Goal: Task Accomplishment & Management: Complete application form

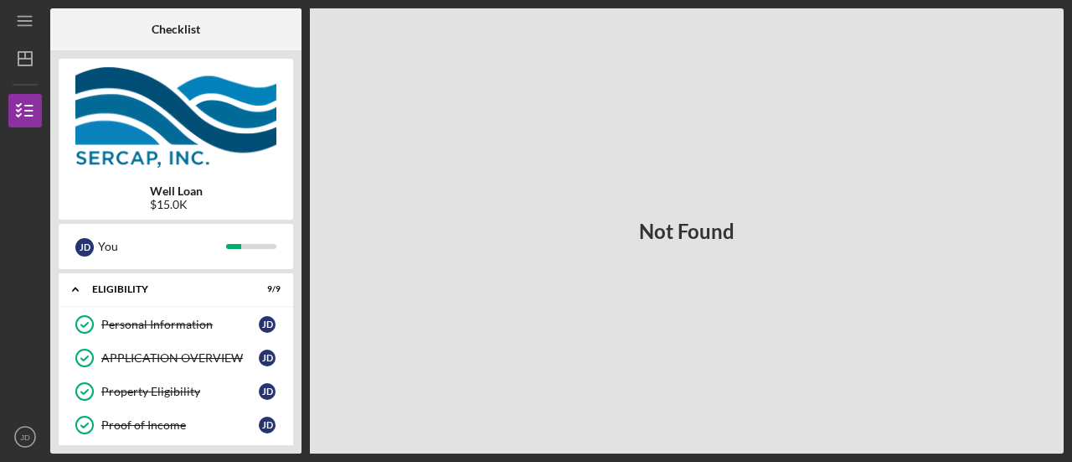
scroll to position [469, 0]
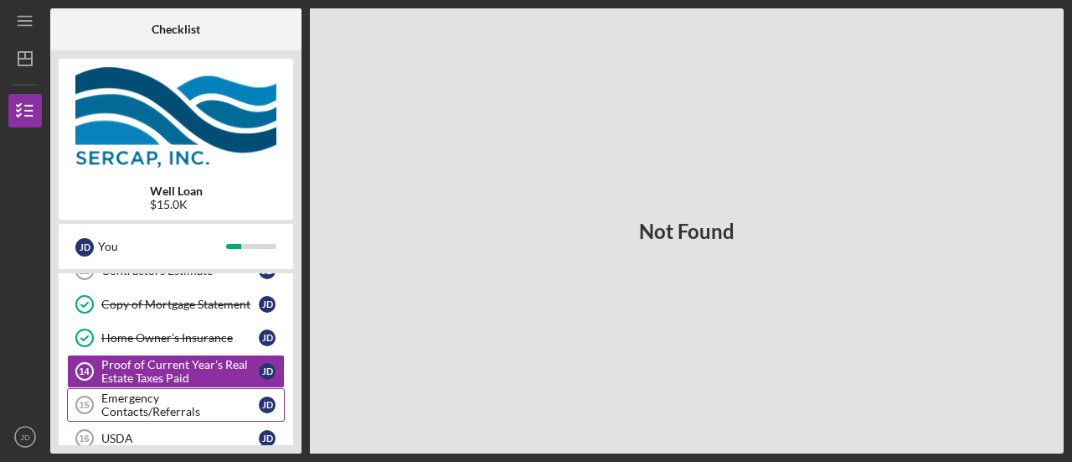
click at [184, 398] on div "Emergency Contacts/Referrals" at bounding box center [179, 404] width 157 height 27
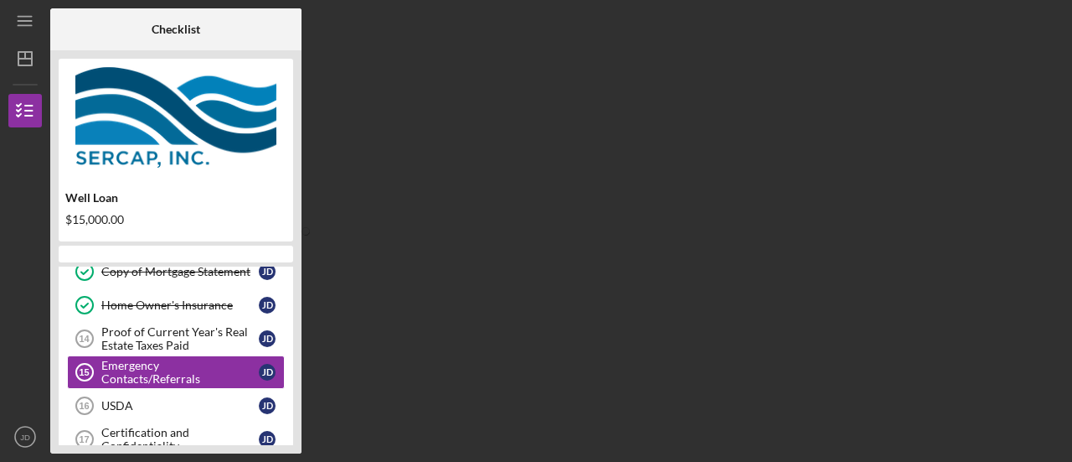
scroll to position [196, 0]
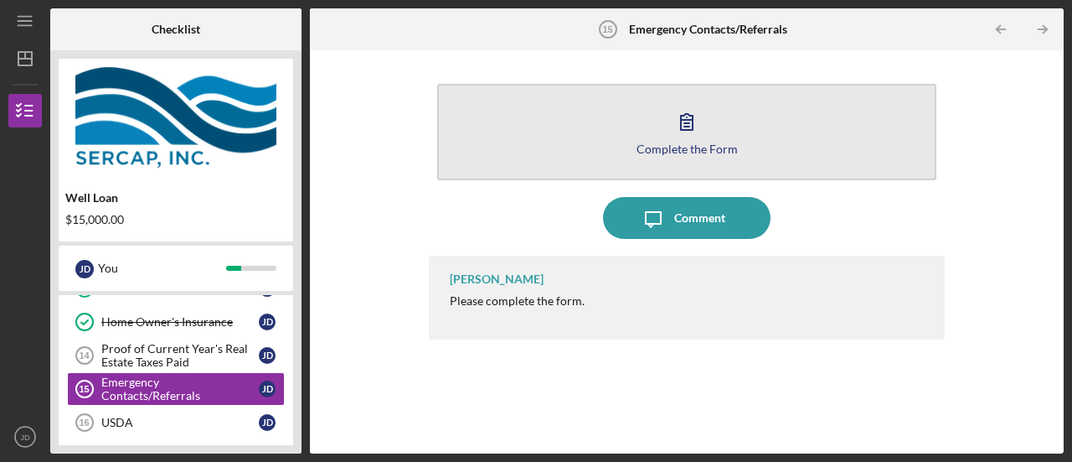
click at [696, 132] on icon "button" at bounding box center [687, 122] width 42 height 42
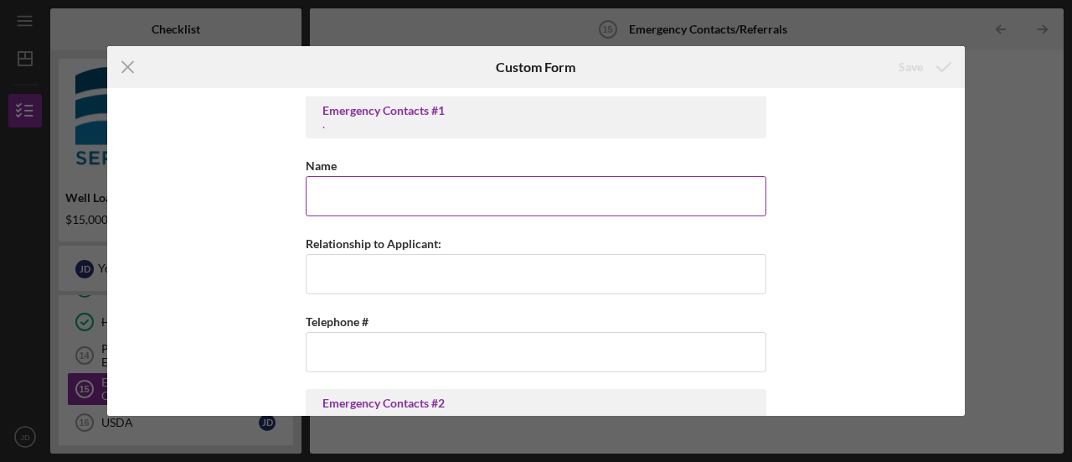
click at [604, 213] on input "Name" at bounding box center [536, 196] width 461 height 40
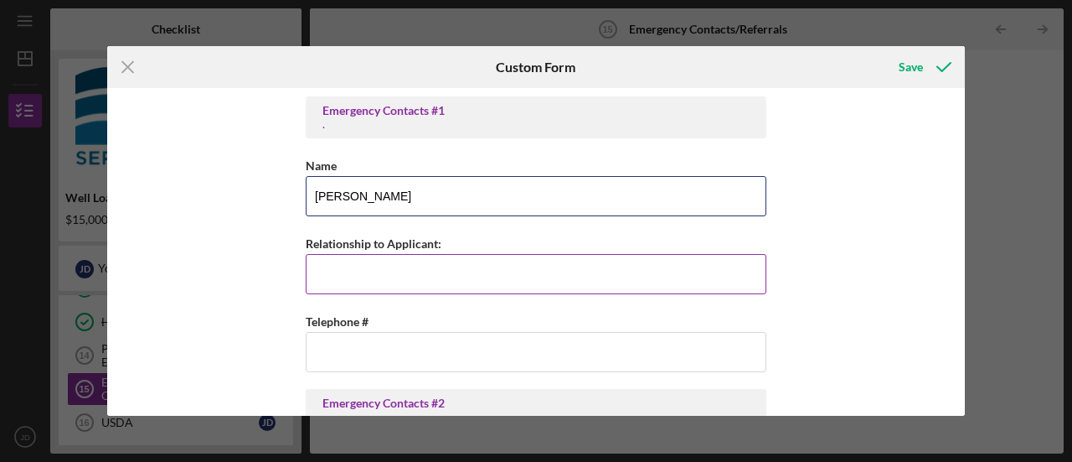
type input "Tamiko Dunnington"
click at [550, 272] on input "Relationship to Applicant:" at bounding box center [536, 274] width 461 height 40
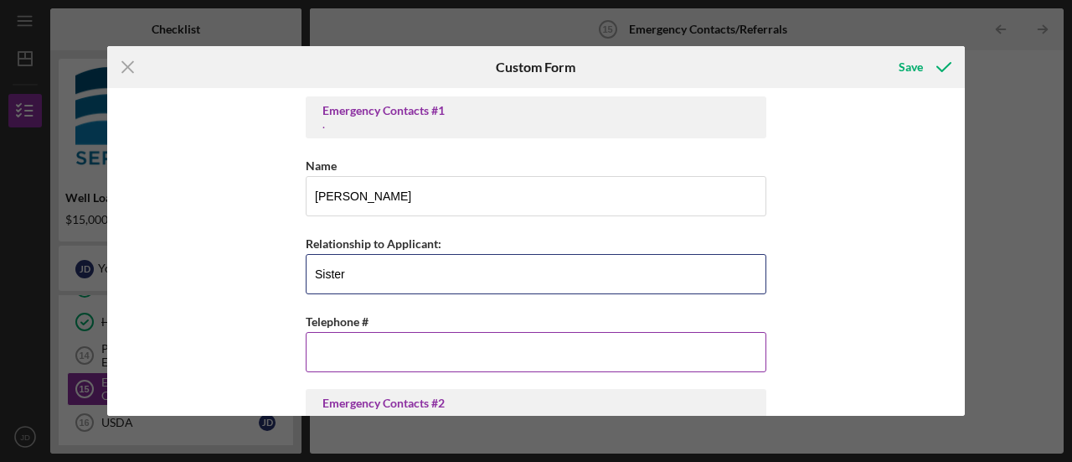
type input "Sister"
click at [534, 342] on input "Telephone #" at bounding box center [536, 352] width 461 height 40
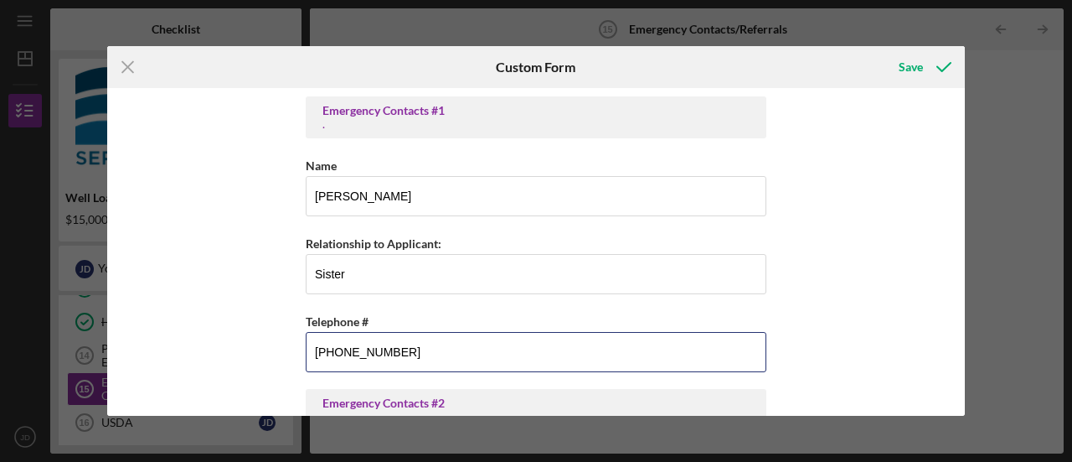
type input "(240) 346-9290"
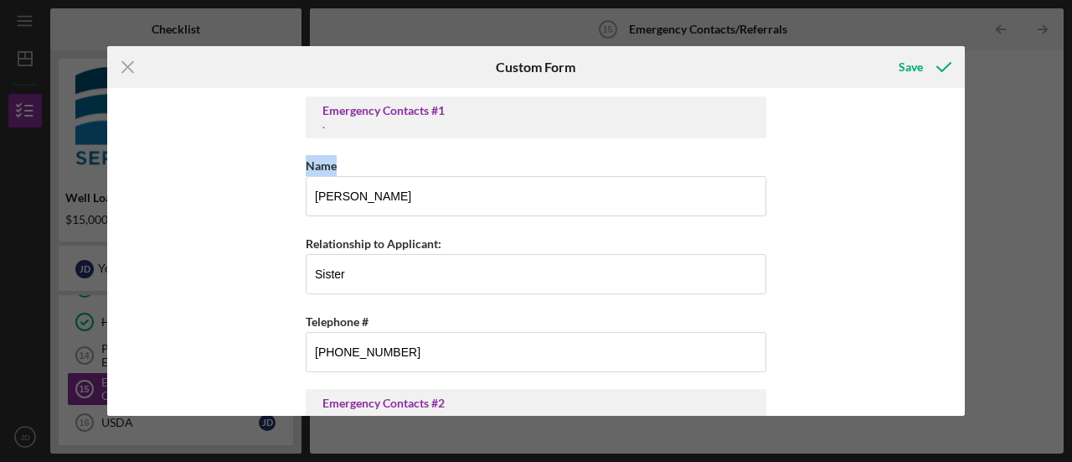
drag, startPoint x: 955, startPoint y: 137, endPoint x: 955, endPoint y: 163, distance: 26.0
click at [955, 163] on div "Emergency Contacts #1 . Name Tamiko Dunnington Relationship to Applicant: Siste…" at bounding box center [536, 252] width 858 height 328
click at [955, 220] on div "Emergency Contacts #1 . Name Tamiko Dunnington Relationship to Applicant: Siste…" at bounding box center [536, 252] width 858 height 328
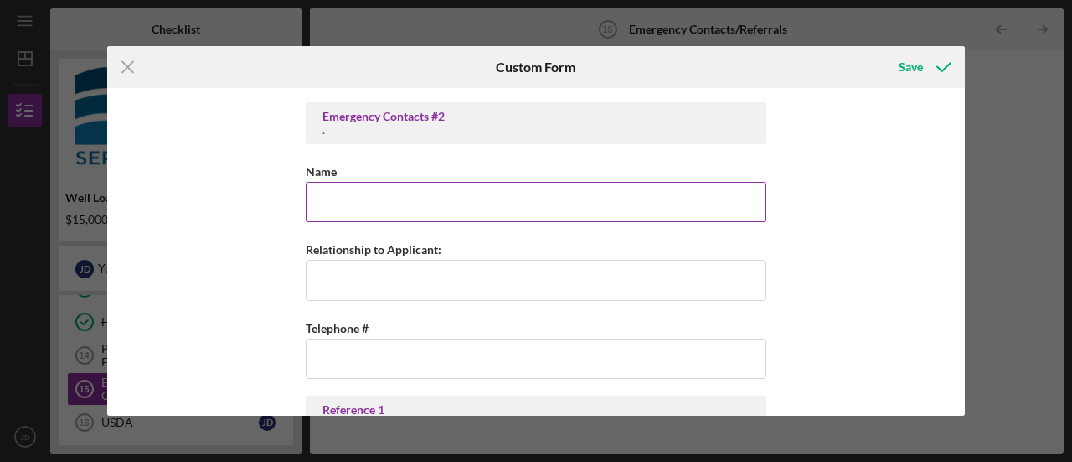
click at [485, 204] on input "Name" at bounding box center [536, 202] width 461 height 40
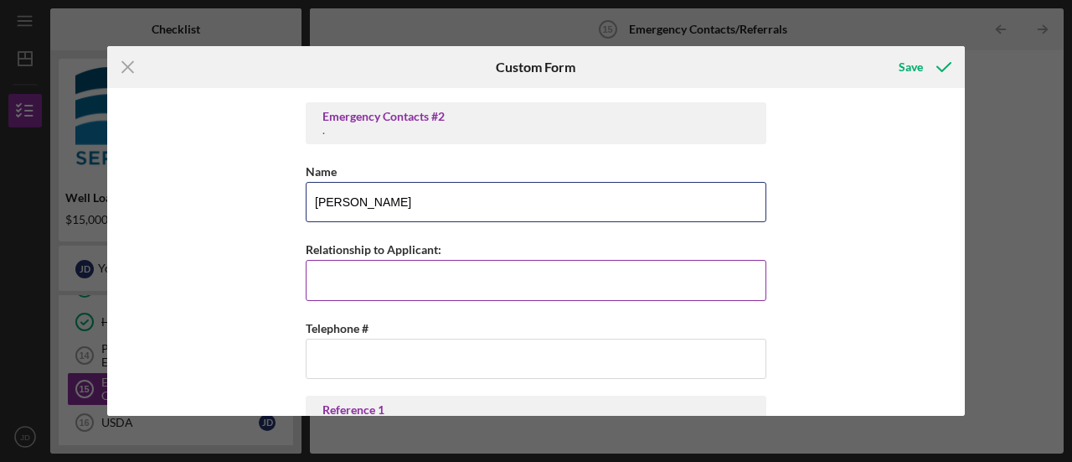
type input "Monique Dunnington"
click at [487, 281] on input "Relationship to Applicant:" at bounding box center [536, 280] width 461 height 40
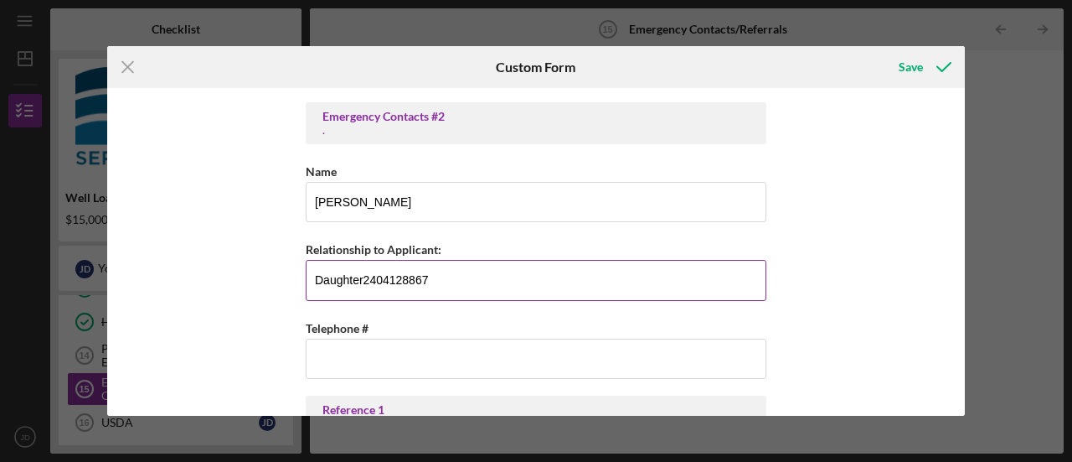
drag, startPoint x: 436, startPoint y: 277, endPoint x: 362, endPoint y: 271, distance: 74.9
click at [362, 271] on input "Daughter2404128867" at bounding box center [536, 280] width 461 height 40
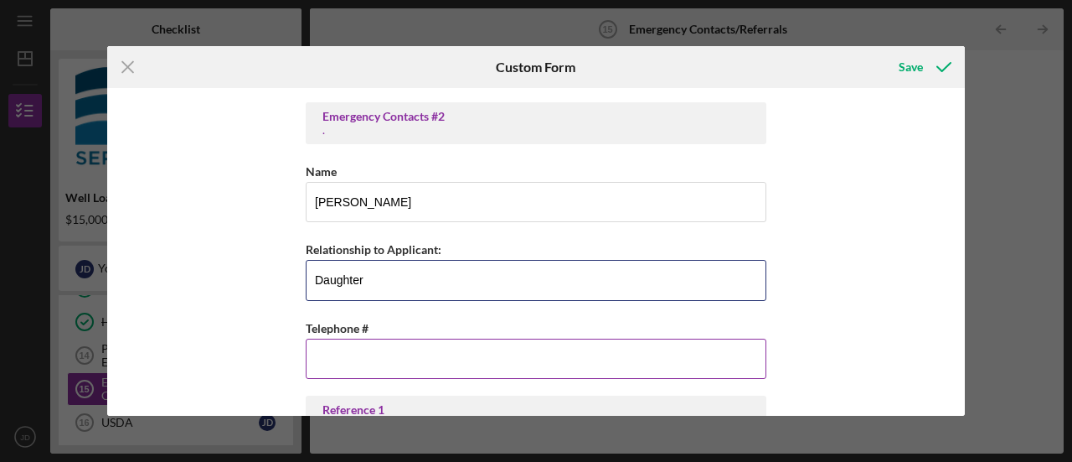
type input "Daughter"
click at [341, 352] on input "Telephone #" at bounding box center [536, 358] width 461 height 40
paste input "(240) 412-8867"
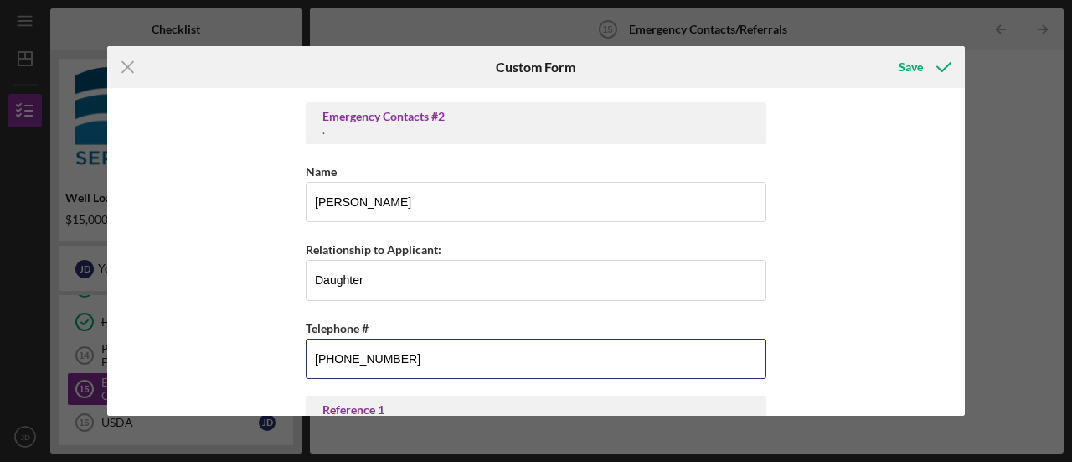
type input "(240) 412-8867"
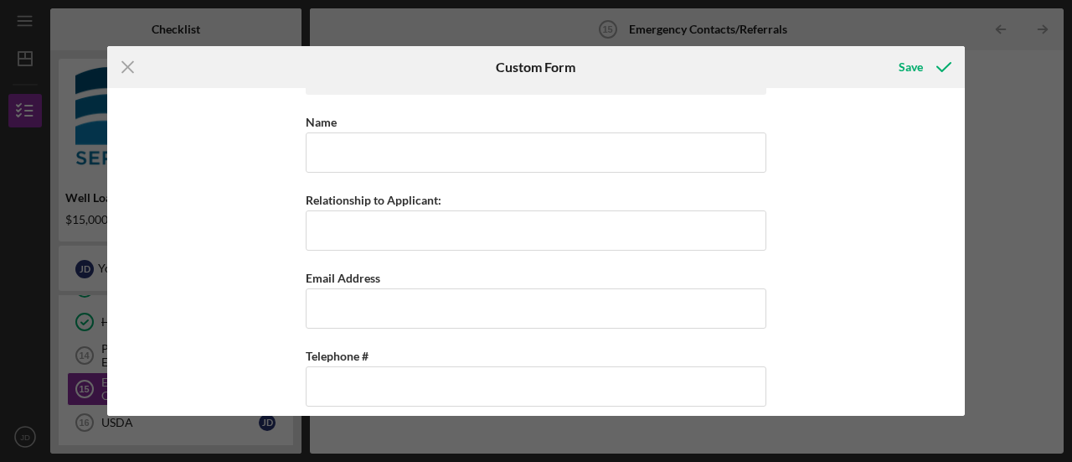
scroll to position [627, 0]
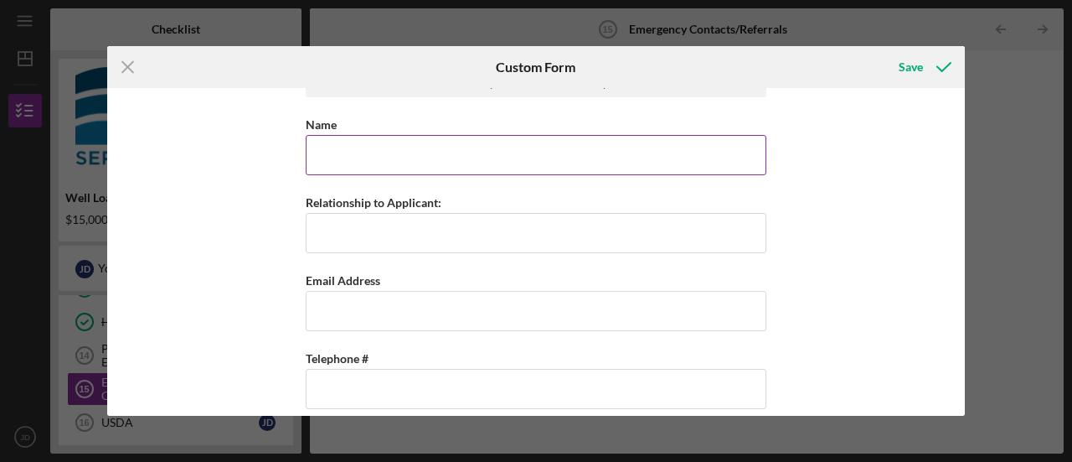
click at [390, 155] on input "Name" at bounding box center [536, 155] width 461 height 40
type input "Carla Thompson"
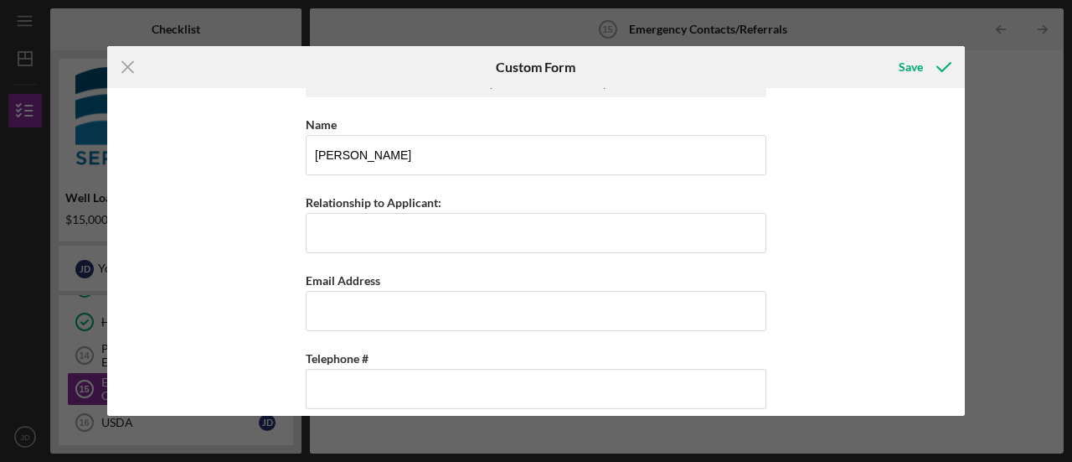
click at [383, 253] on div "Emergency Contacts #1 . Name Tamiko Dunnington Relationship to Applicant: Siste…" at bounding box center [536, 133] width 461 height 1326
click at [371, 245] on input "Relationship to Applicant:" at bounding box center [536, 233] width 461 height 40
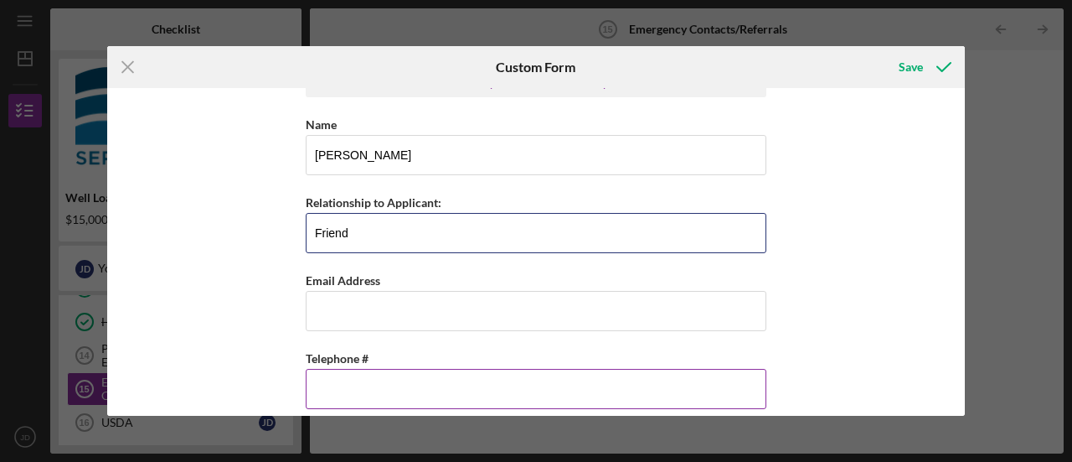
type input "Friend"
click at [364, 390] on input "Telephone #" at bounding box center [536, 389] width 461 height 40
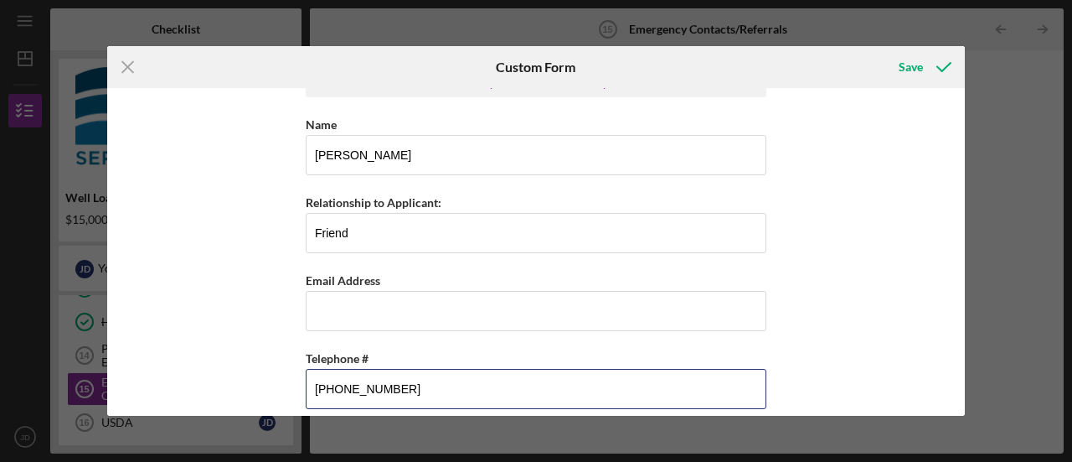
type input "(202) 793-0078"
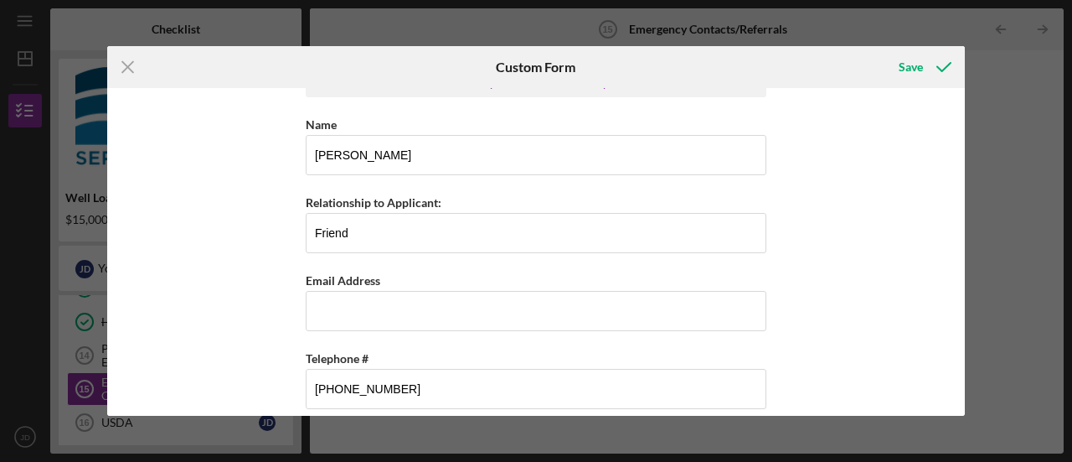
click at [938, 267] on div "Emergency Contacts #1 . Name Tamiko Dunnington Relationship to Applicant: Siste…" at bounding box center [536, 252] width 858 height 328
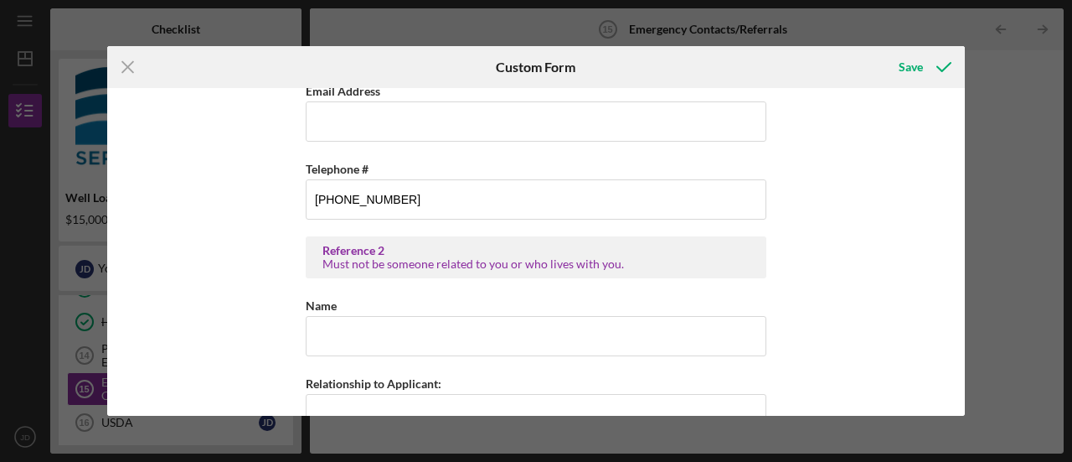
scroll to position [860, 0]
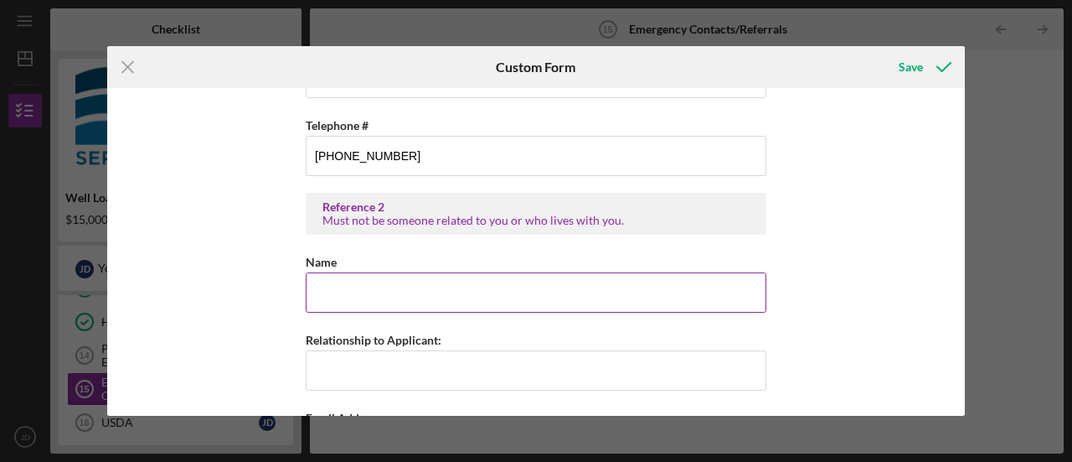
click at [512, 299] on input "Name" at bounding box center [536, 292] width 461 height 40
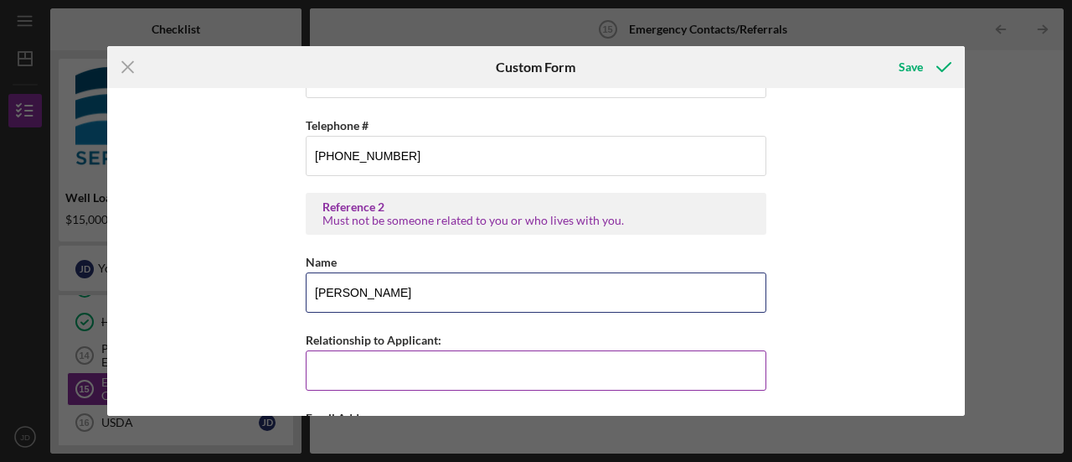
type input "Tanji McAldridge"
click at [483, 368] on input "Relationship to Applicant:" at bounding box center [536, 370] width 461 height 40
type input "Friend"
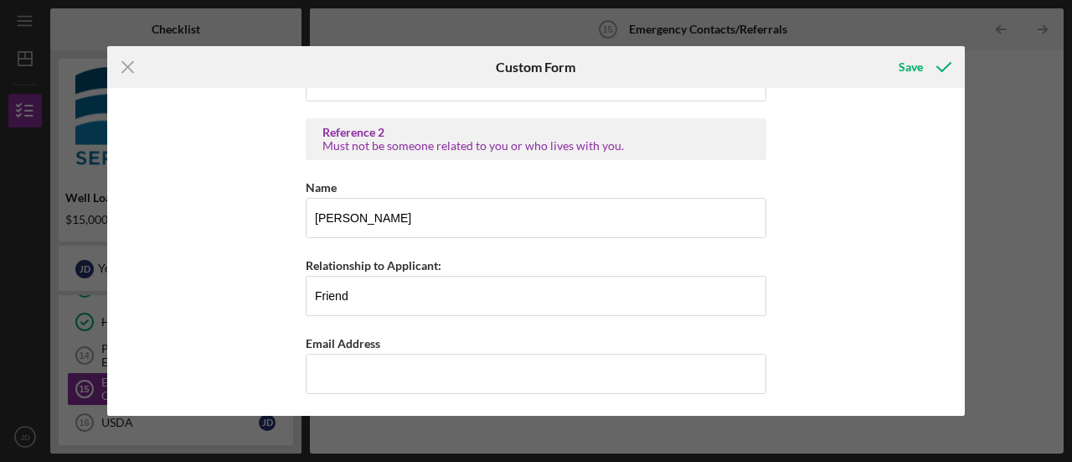
scroll to position [1007, 0]
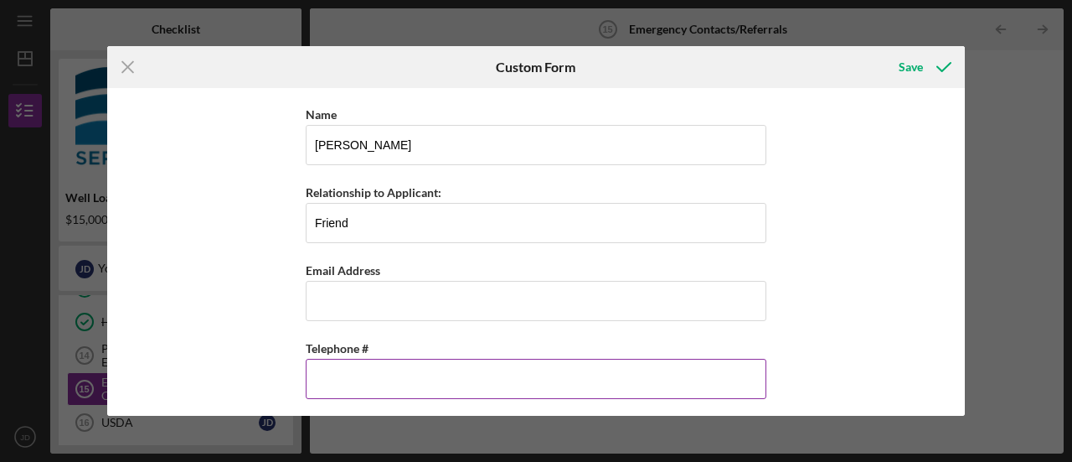
click at [445, 382] on input "Telephone #" at bounding box center [536, 379] width 461 height 40
type input "(469) 490-8878"
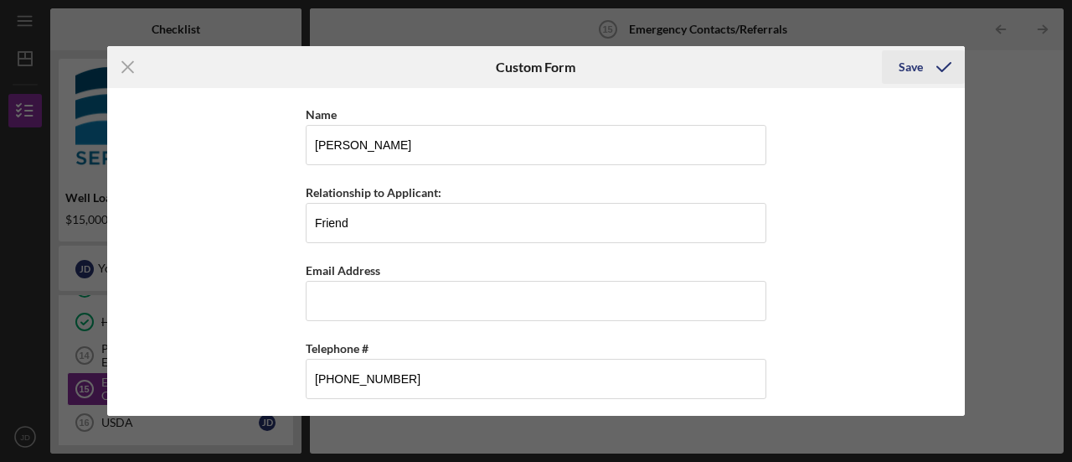
click at [915, 67] on div "Save" at bounding box center [911, 67] width 24 height 34
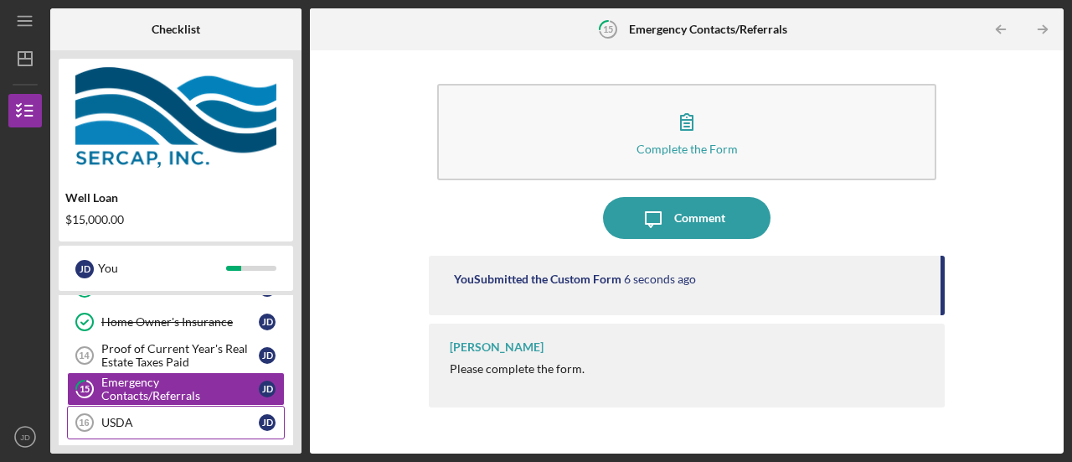
click at [121, 425] on link "USDA 16 USDA J D" at bounding box center [176, 422] width 218 height 34
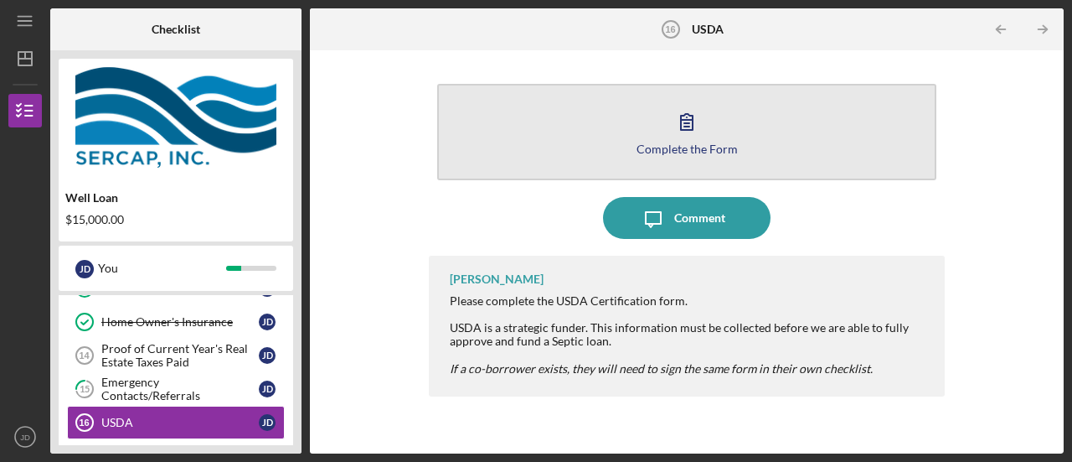
click at [684, 128] on icon "button" at bounding box center [687, 122] width 42 height 42
click at [689, 123] on icon "button" at bounding box center [687, 122] width 12 height 16
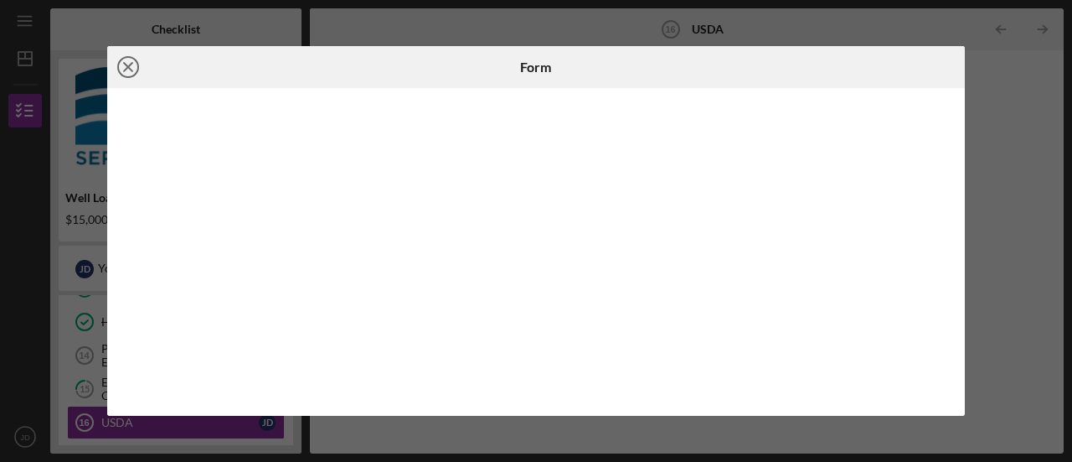
click at [126, 65] on line at bounding box center [128, 67] width 8 height 8
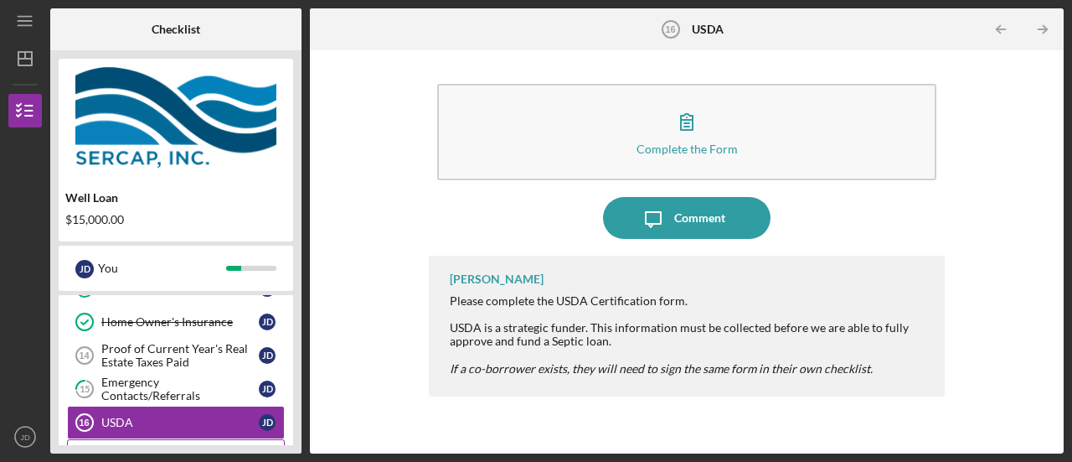
click at [150, 443] on div "Certification and Confidentiality" at bounding box center [179, 455] width 157 height 27
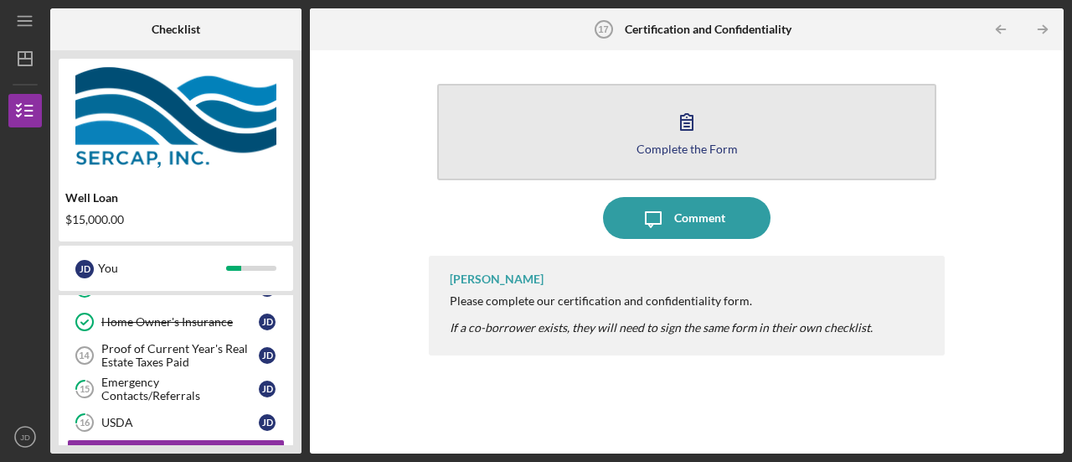
click at [684, 126] on icon "button" at bounding box center [687, 122] width 42 height 42
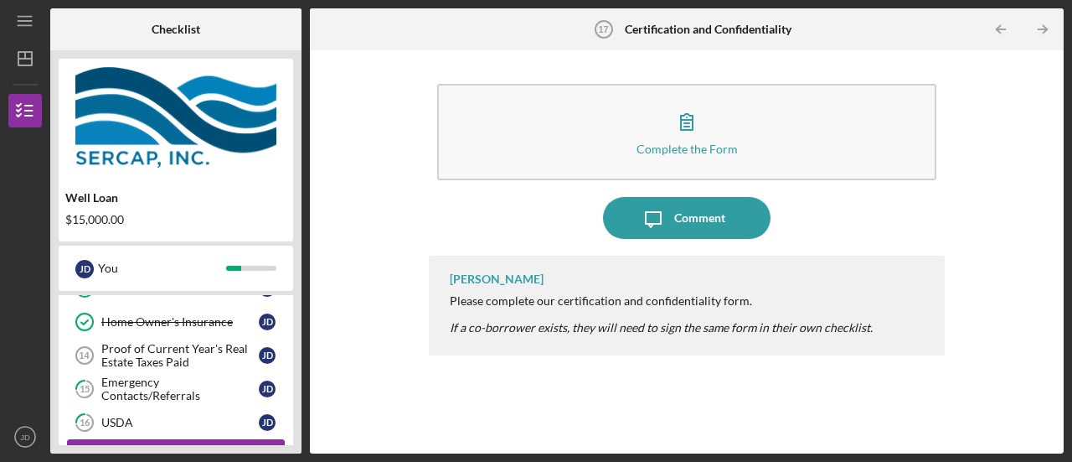
click at [199, 439] on link "Certification and Confidentiality 17 Certification and Confidentiality J D" at bounding box center [176, 456] width 218 height 34
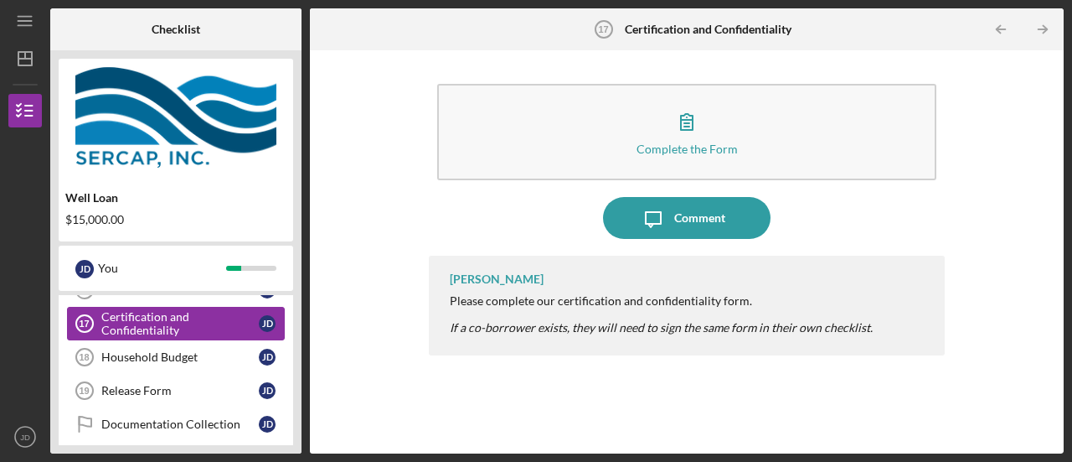
scroll to position [330, 0]
click at [131, 358] on link "Household Budget 18 Household Budget J D" at bounding box center [176, 355] width 218 height 34
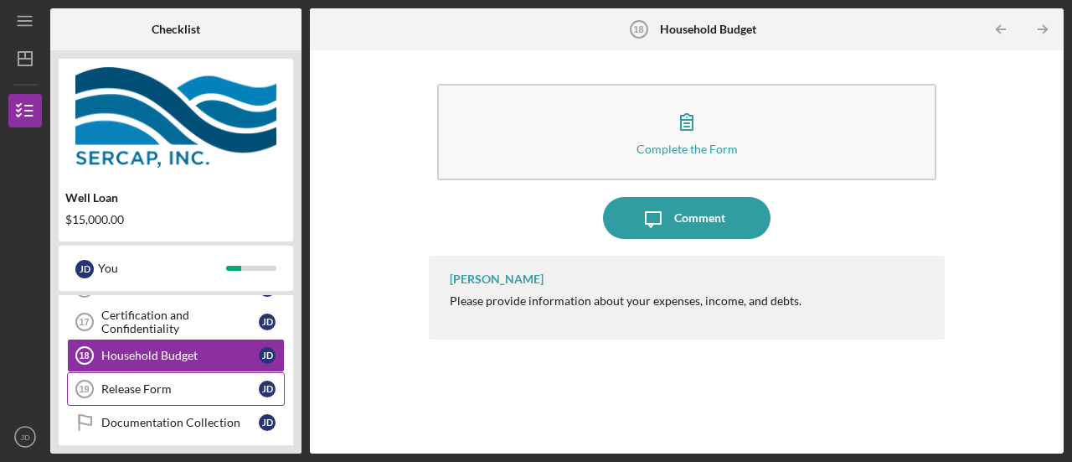
click at [137, 385] on div "Release Form" at bounding box center [179, 388] width 157 height 13
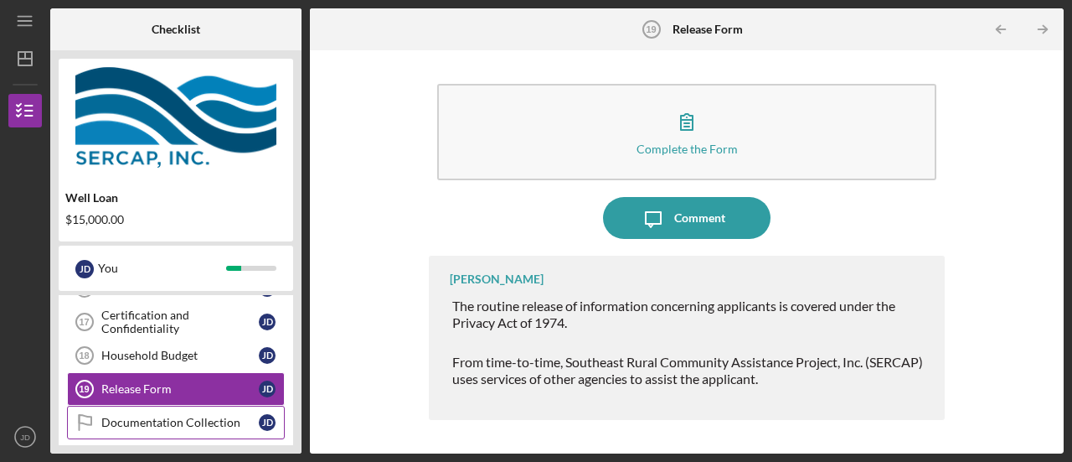
click at [139, 416] on div "Documentation Collection" at bounding box center [179, 422] width 157 height 13
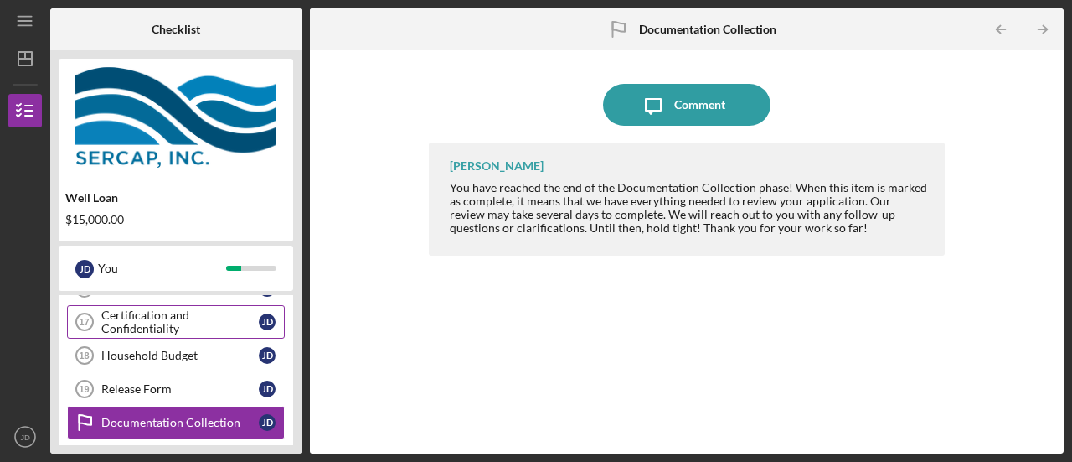
click at [178, 312] on div "Certification and Confidentiality" at bounding box center [179, 321] width 157 height 27
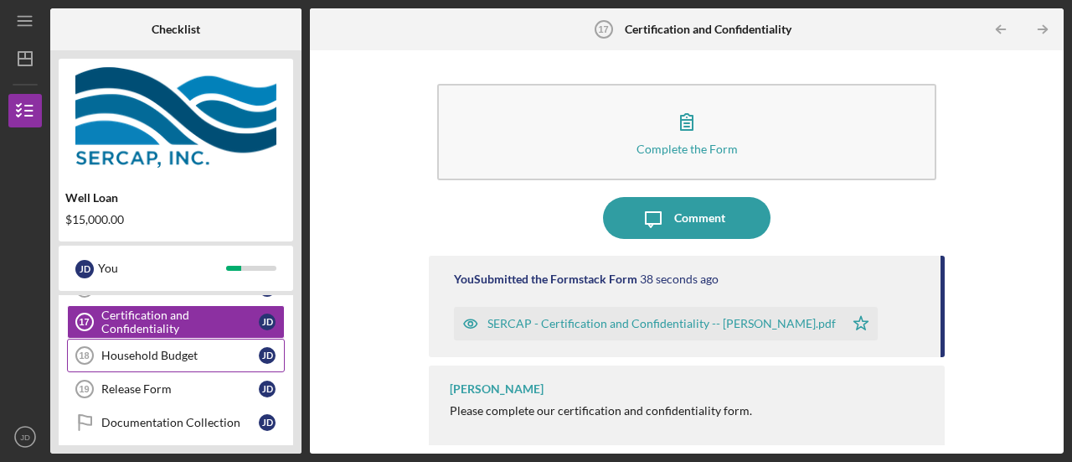
click at [152, 348] on div "Household Budget" at bounding box center [179, 354] width 157 height 13
